Goal: Check status: Check status

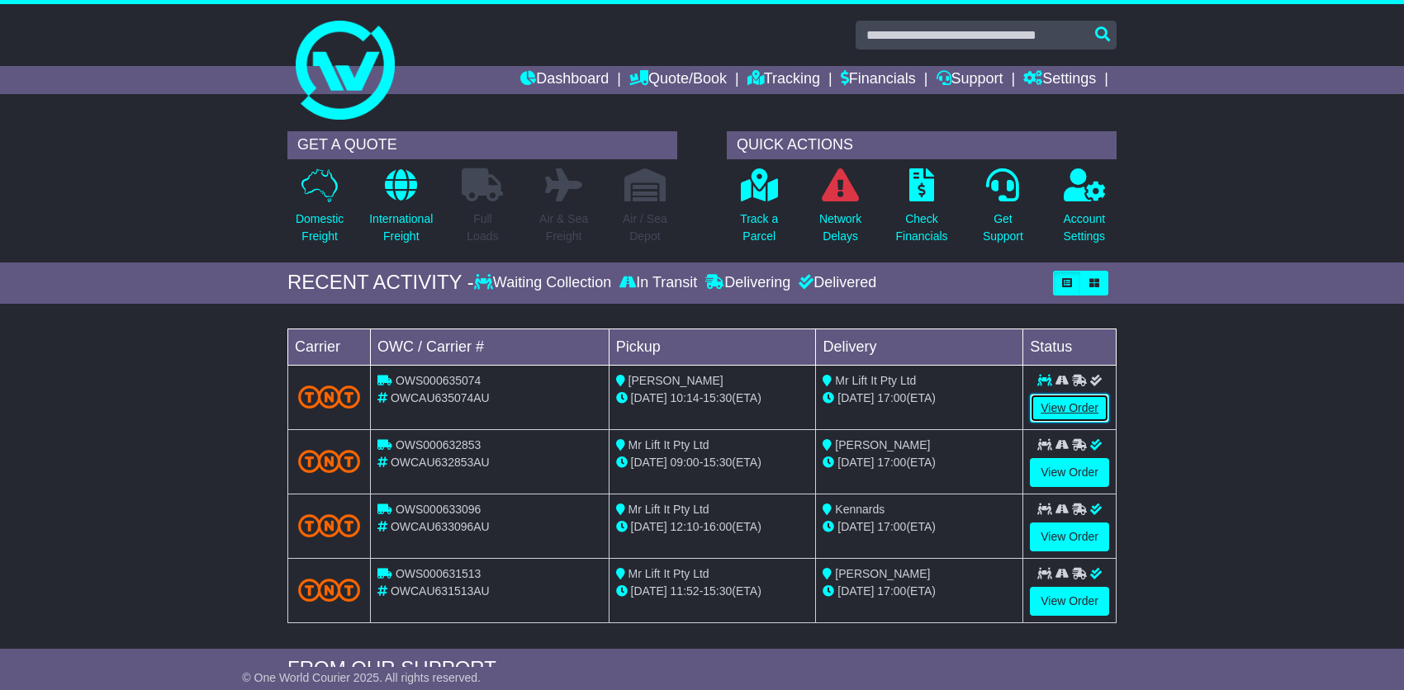
click at [1070, 401] on link "View Order" at bounding box center [1069, 408] width 79 height 29
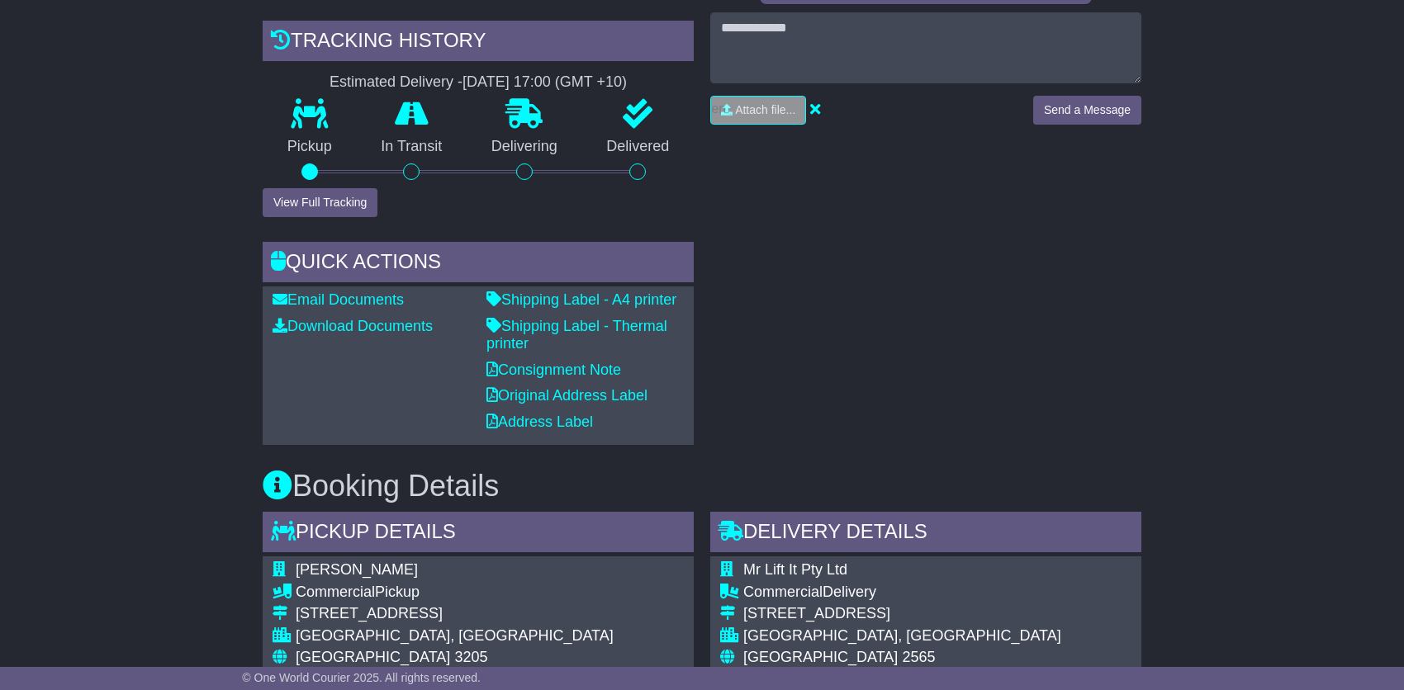
scroll to position [330, 0]
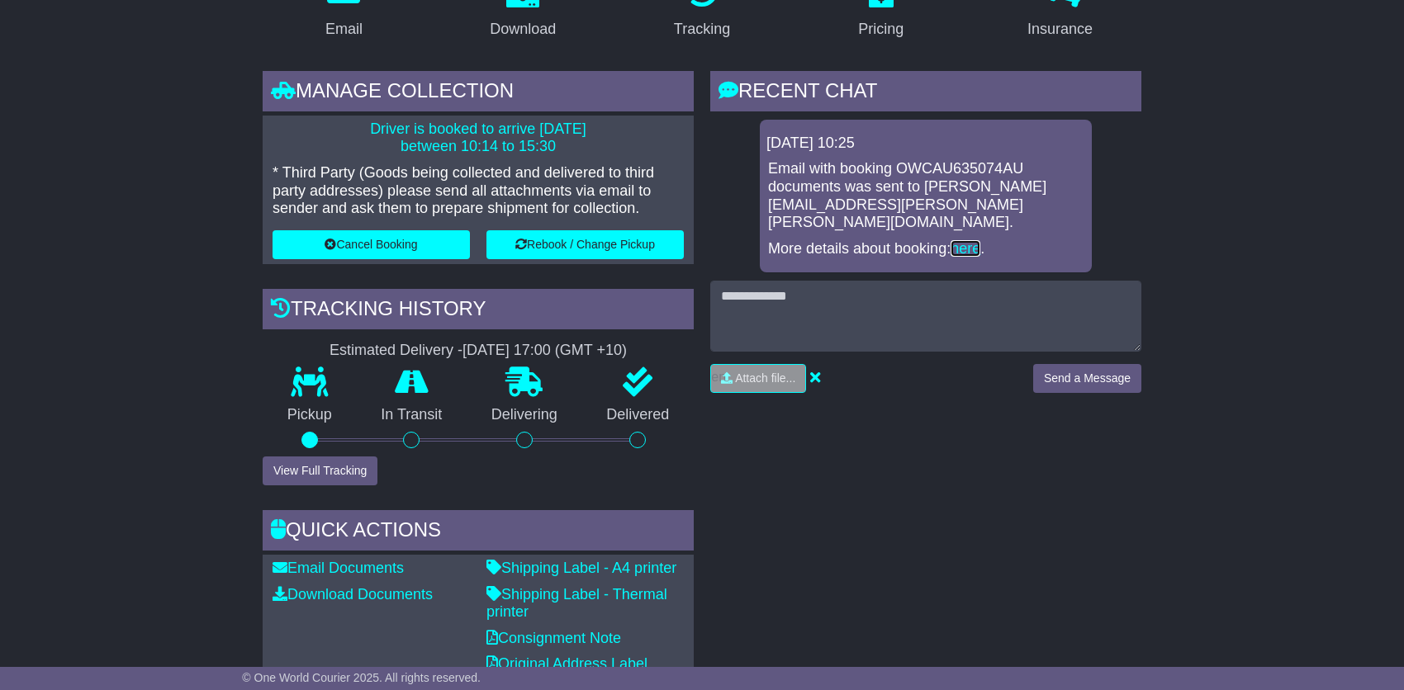
click at [963, 240] on link "here" at bounding box center [965, 248] width 30 height 17
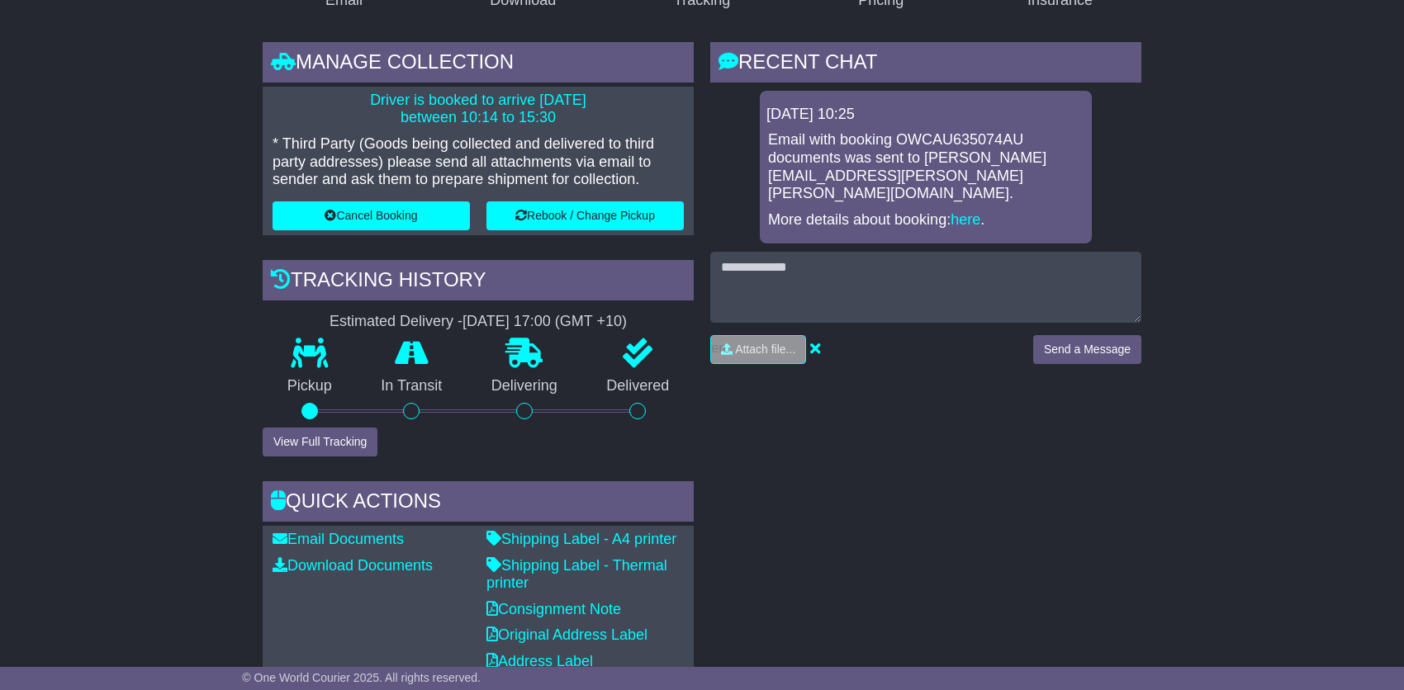
scroll to position [330, 0]
